Goal: Task Accomplishment & Management: Manage account settings

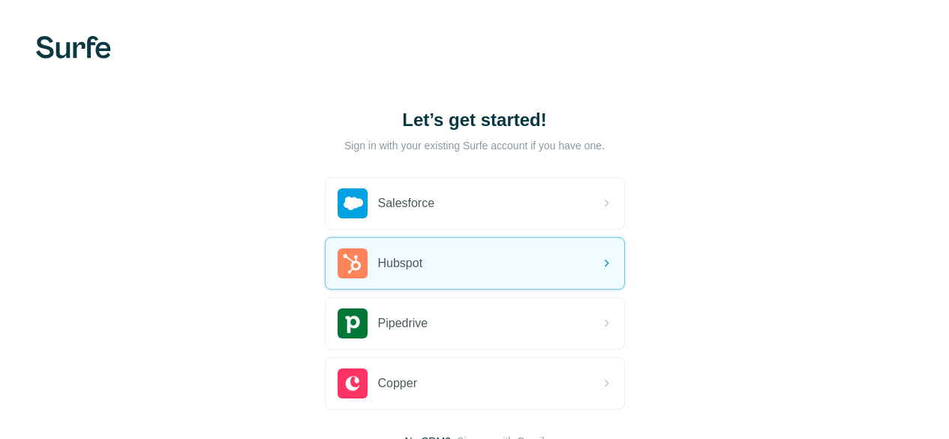
click at [378, 262] on span "Hubspot" at bounding box center [400, 263] width 45 height 18
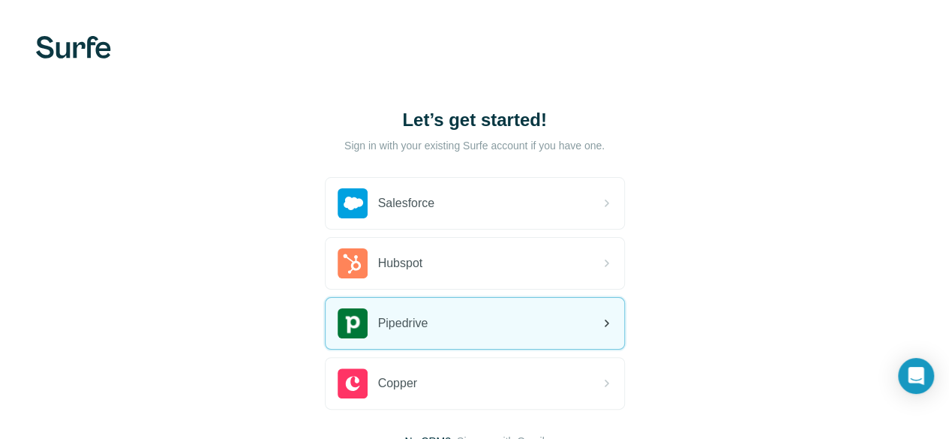
click at [338, 308] on div "Pipedrive" at bounding box center [383, 323] width 91 height 30
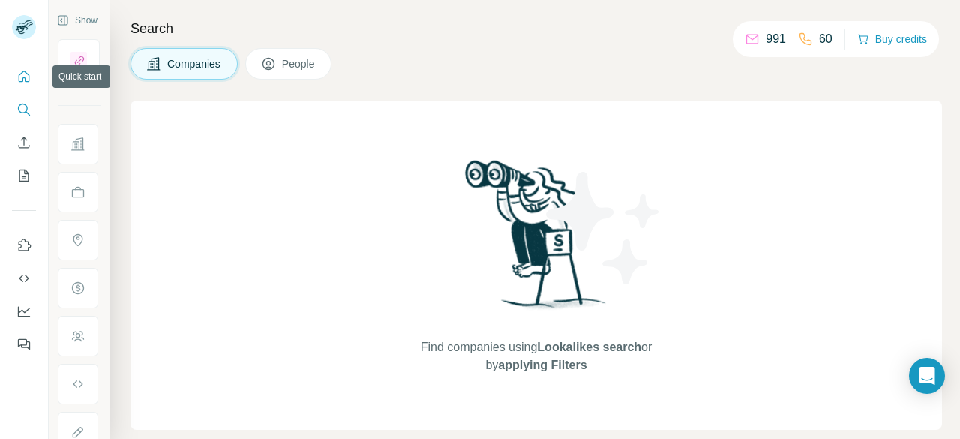
click at [29, 71] on icon "Quick start" at bounding box center [24, 76] width 15 height 15
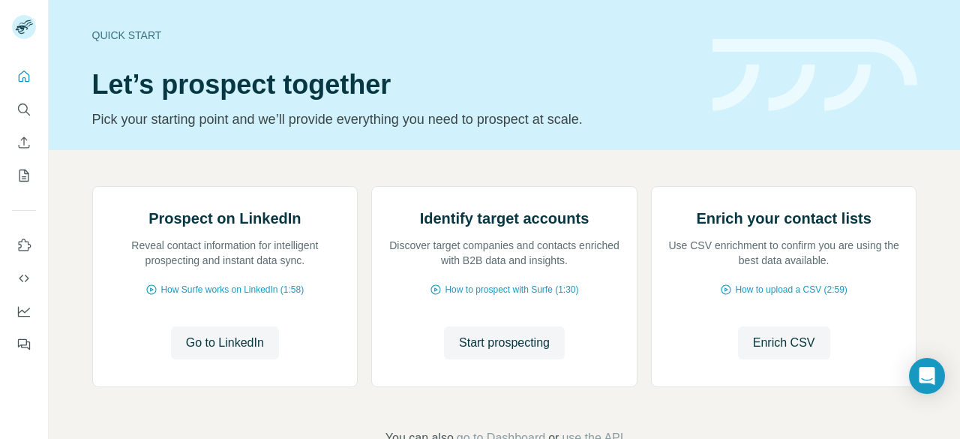
scroll to position [192, 0]
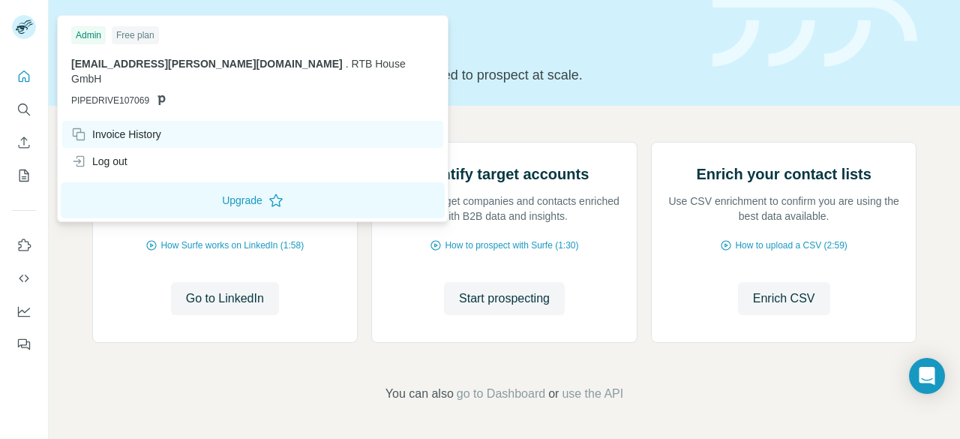
click at [128, 130] on div "Invoice History" at bounding box center [252, 134] width 381 height 27
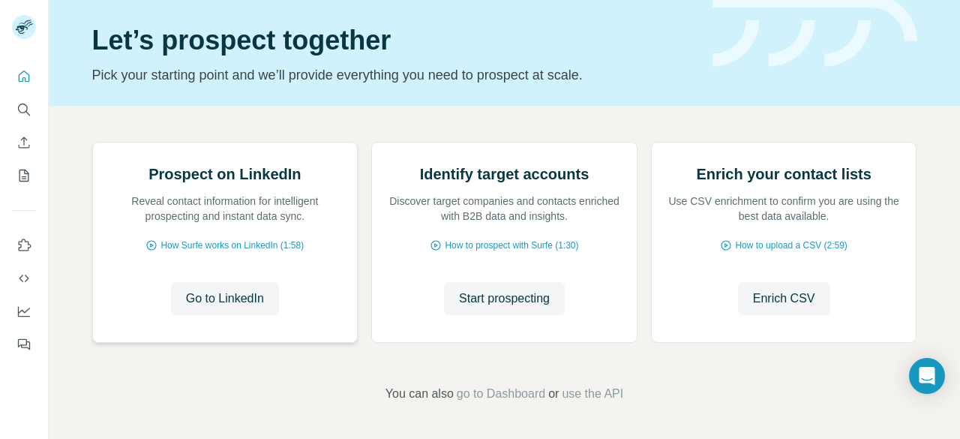
scroll to position [0, 0]
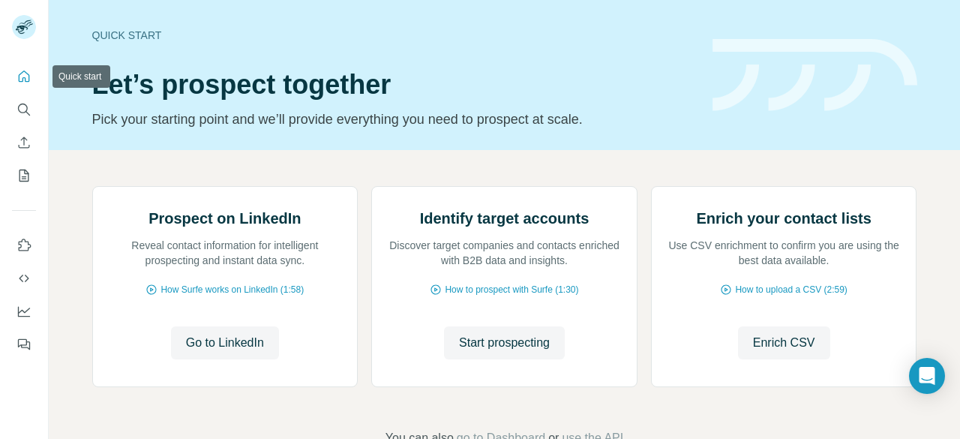
click at [27, 82] on icon "Quick start" at bounding box center [24, 76] width 11 height 11
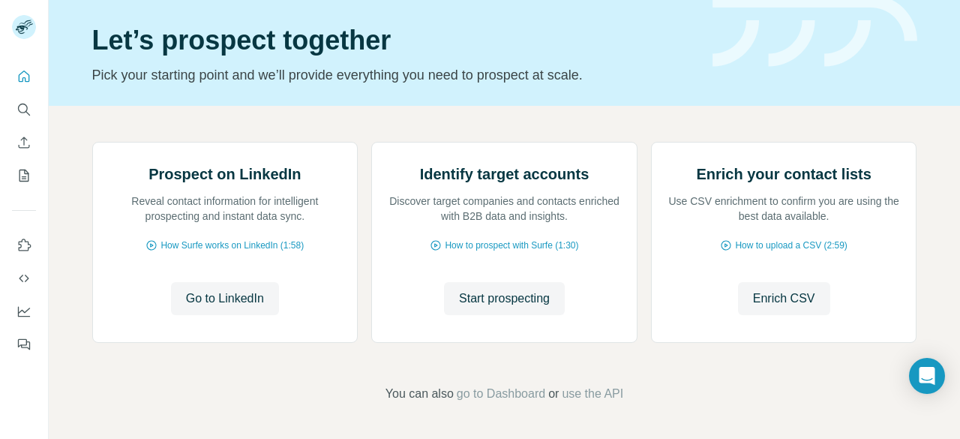
scroll to position [192, 0]
click at [495, 390] on span "go to Dashboard" at bounding box center [501, 394] width 89 height 18
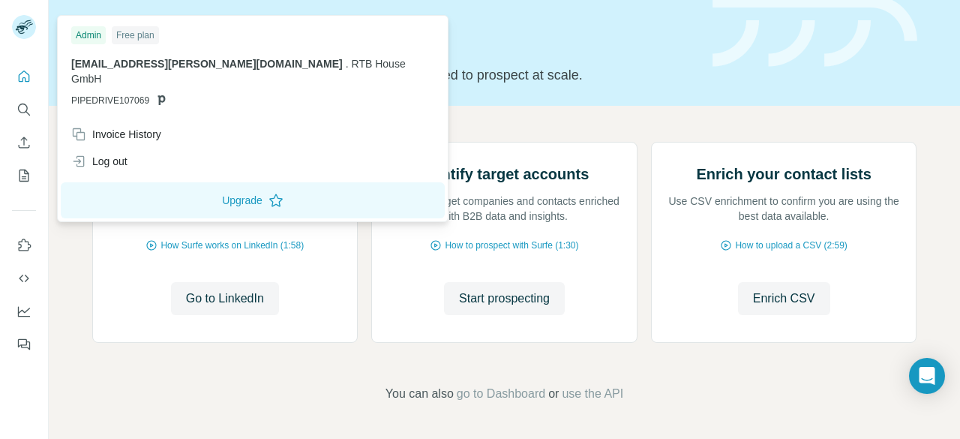
click at [132, 33] on div "Free plan" at bounding box center [135, 35] width 47 height 18
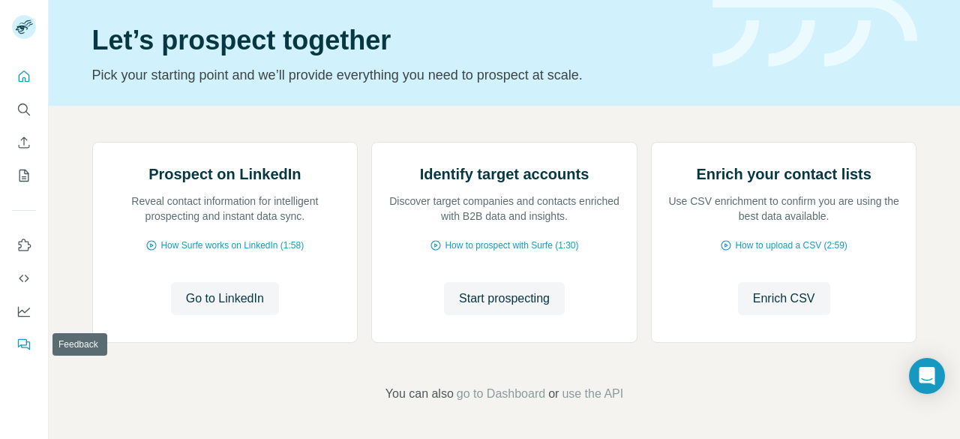
click at [16, 344] on button "Feedback" at bounding box center [24, 344] width 24 height 27
click at [31, 308] on icon "Dashboard" at bounding box center [24, 311] width 15 height 15
click at [14, 289] on button "Use Surfe API" at bounding box center [24, 278] width 24 height 27
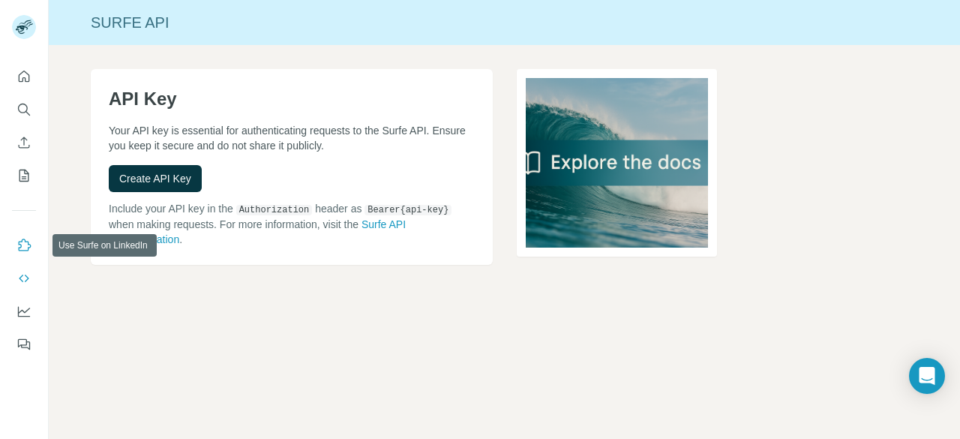
click at [23, 250] on icon "Use Surfe on LinkedIn" at bounding box center [25, 245] width 13 height 12
click at [22, 75] on icon "Quick start" at bounding box center [24, 76] width 15 height 15
